Goal: Find contact information: Find contact information

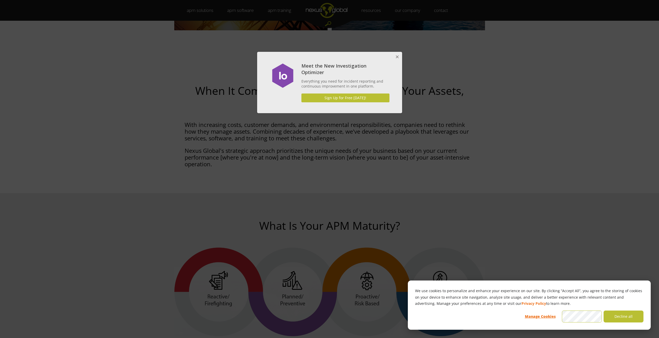
scroll to position [802, 0]
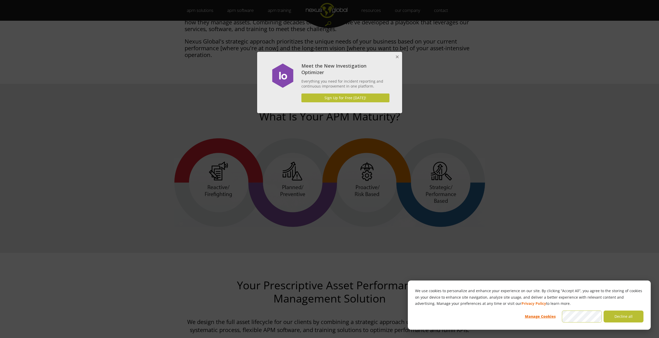
click at [393, 57] on button "Close" at bounding box center [397, 57] width 10 height 10
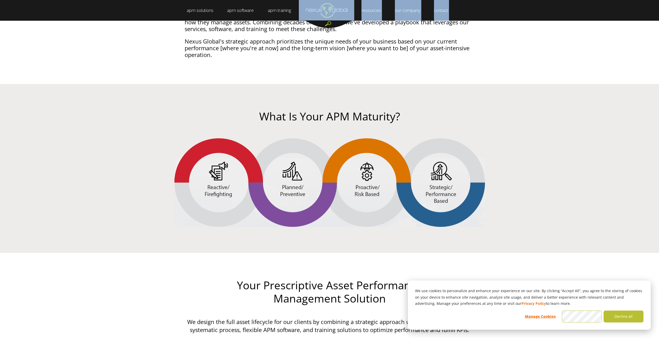
click at [333, 21] on div "apm solutions + Leadership Strategy Management Work Management Data Management …" at bounding box center [329, 10] width 659 height 21
click at [334, 18] on img "Navigation Menu" at bounding box center [326, 10] width 55 height 20
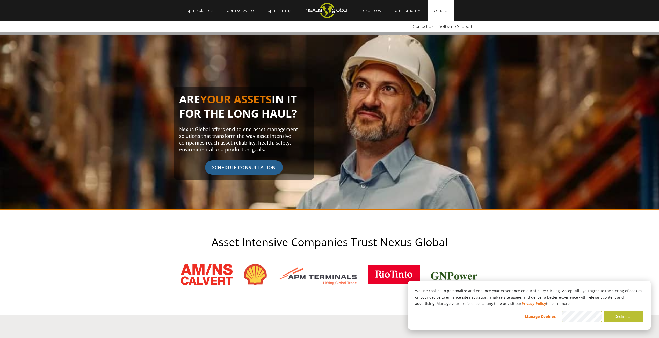
click at [452, 12] on link "contact" at bounding box center [440, 10] width 25 height 21
